Goal: Navigation & Orientation: Find specific page/section

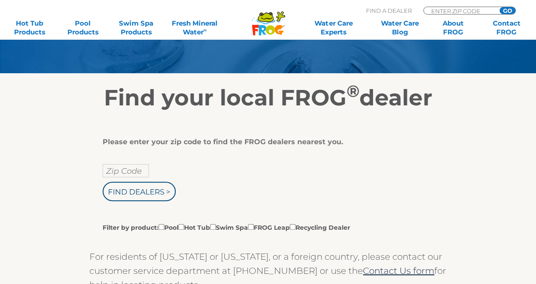
scroll to position [98, 0]
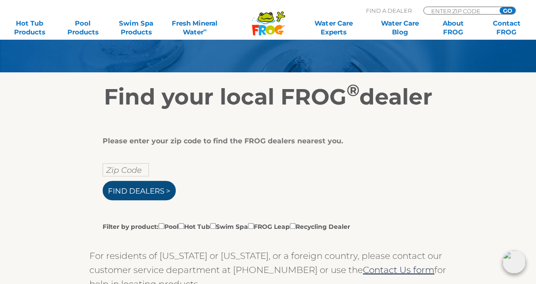
click at [143, 183] on input "Find Dealers >" at bounding box center [139, 190] width 73 height 19
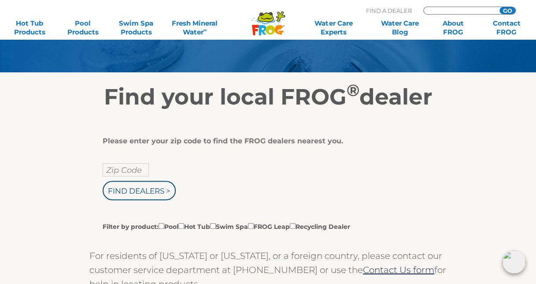
type input "ENTER ZIP CODE"
click at [108, 173] on input "text" at bounding box center [126, 169] width 46 height 13
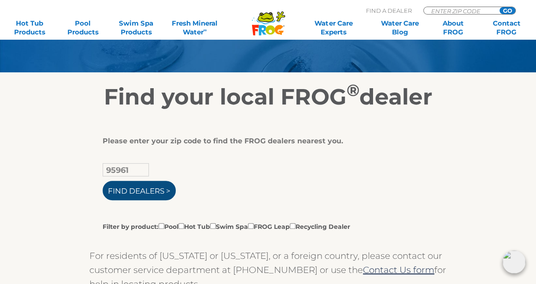
type input "95961"
click at [115, 192] on input "Find Dealers >" at bounding box center [139, 190] width 73 height 19
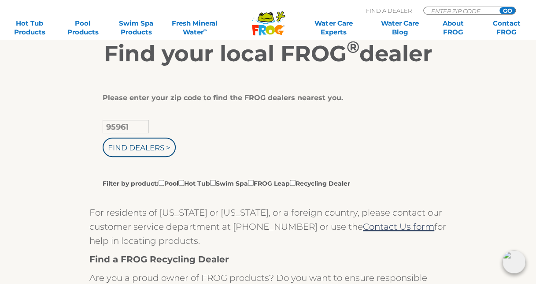
scroll to position [141, 0]
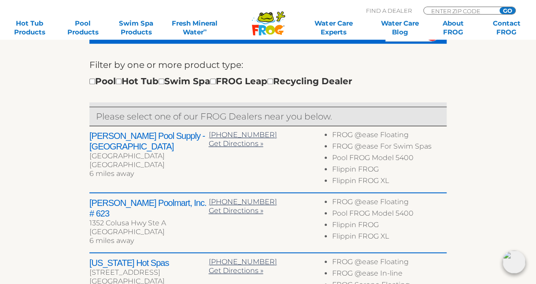
scroll to position [286, 0]
click at [94, 80] on input "checkbox" at bounding box center [92, 81] width 6 height 6
checkbox input "true"
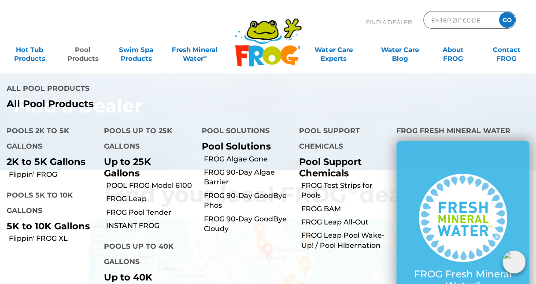
click at [91, 51] on link "Pool Products" at bounding box center [82, 50] width 41 height 18
